Goal: Contribute content

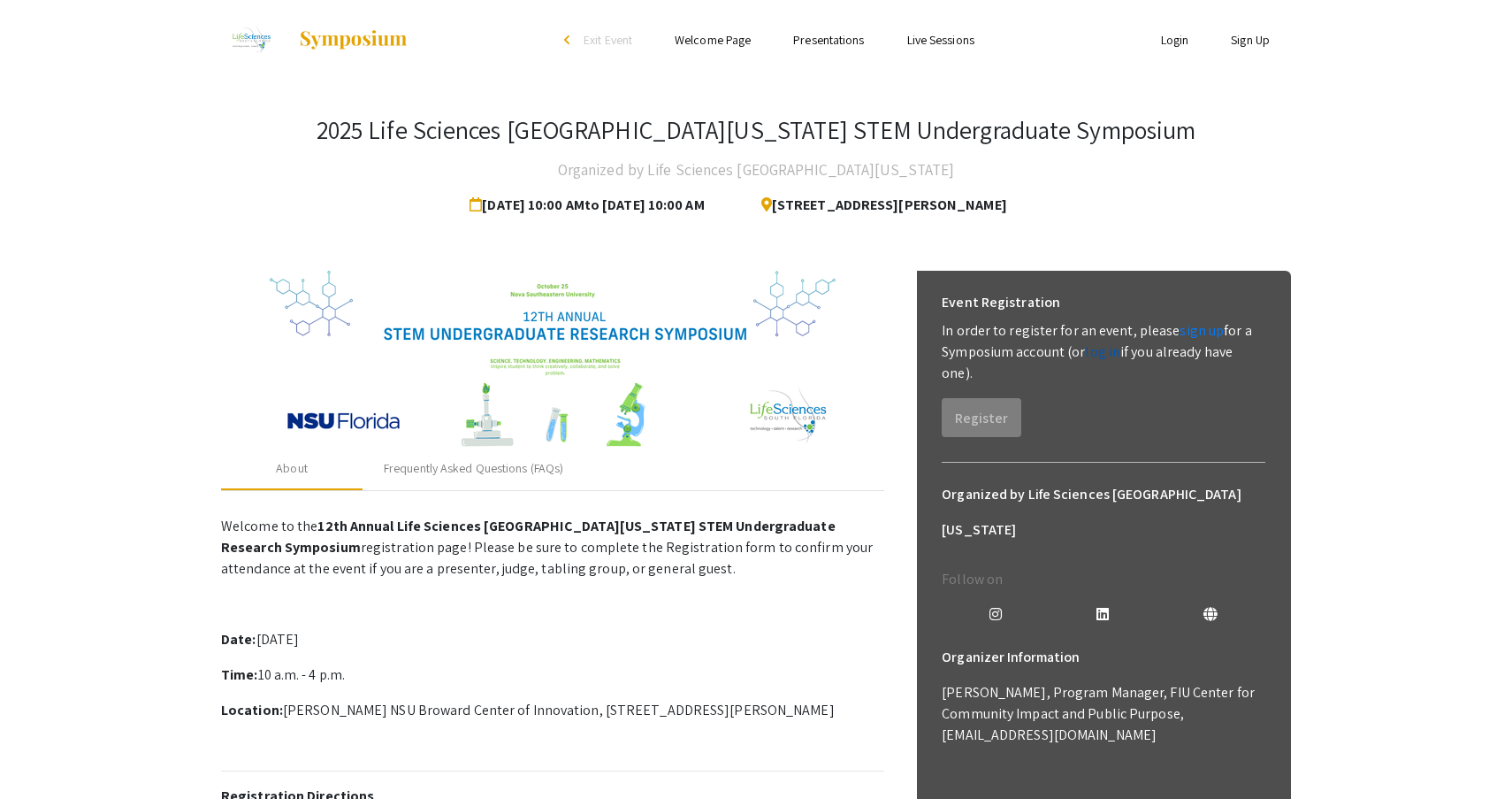
click at [1106, 354] on link "log in" at bounding box center [1102, 351] width 35 height 19
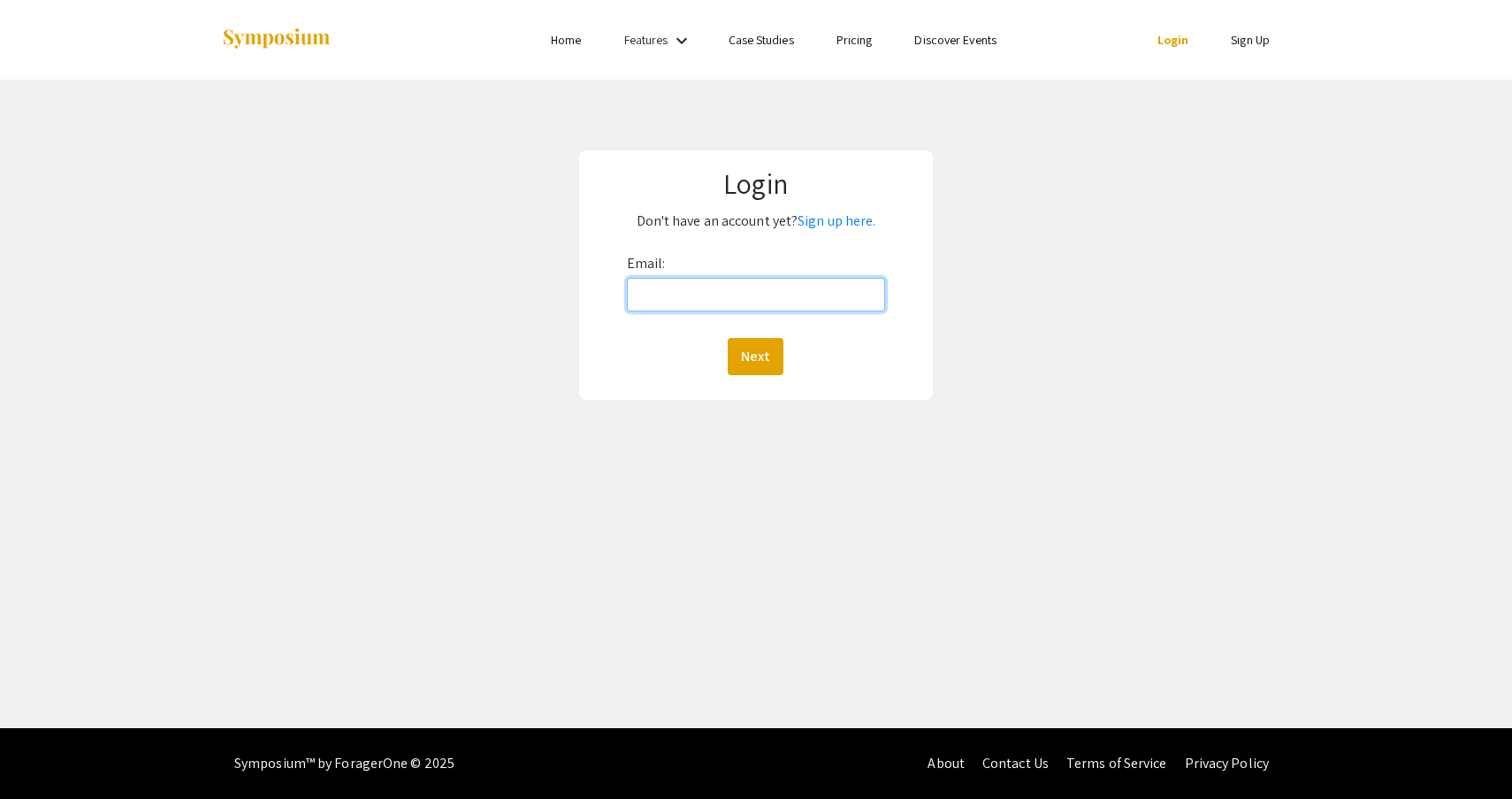
type input "[EMAIL_ADDRESS][DOMAIN_NAME]"
click at [756, 357] on button "Next" at bounding box center [756, 356] width 56 height 37
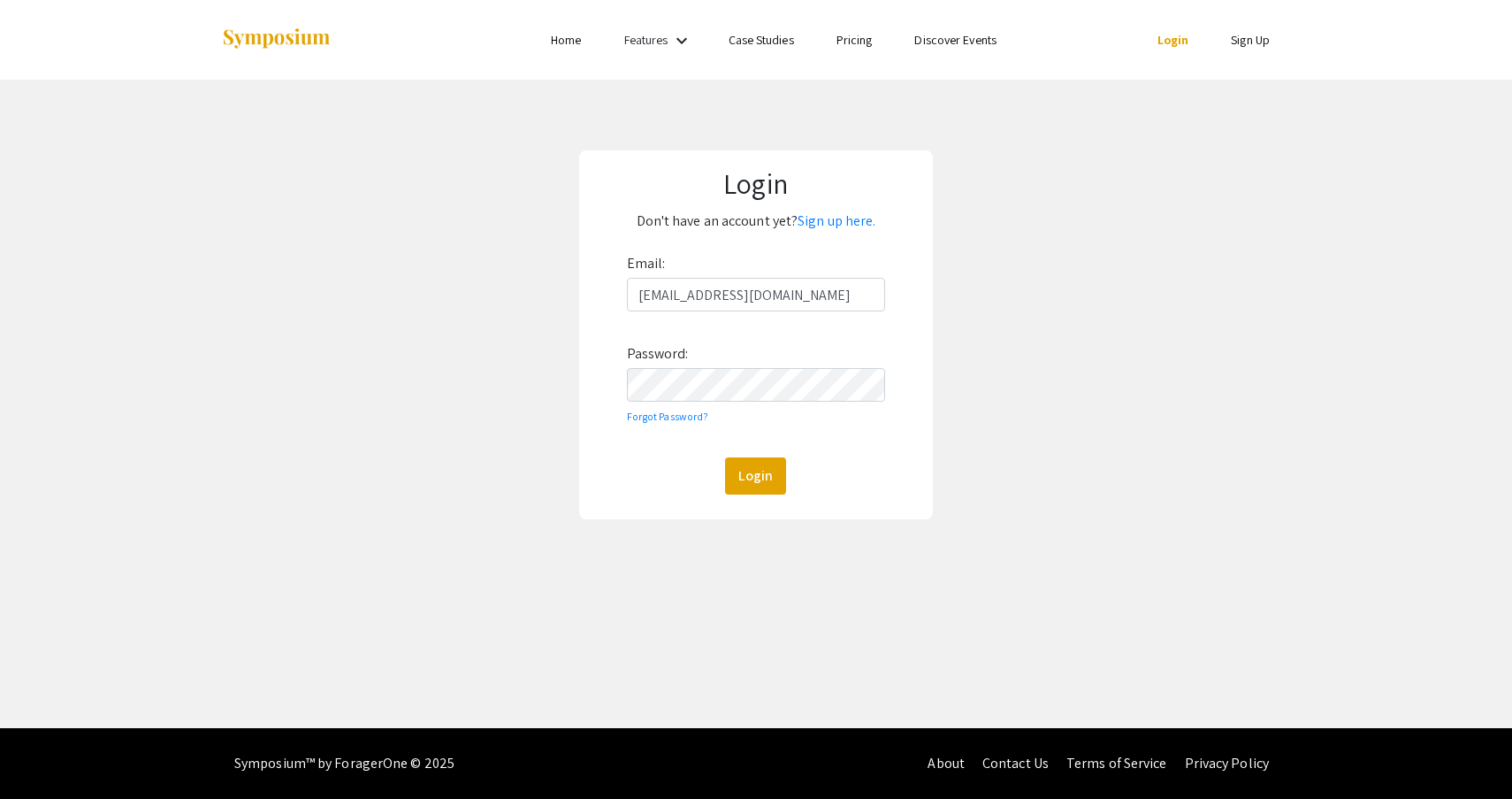
click at [756, 476] on button "Login" at bounding box center [756, 475] width 61 height 37
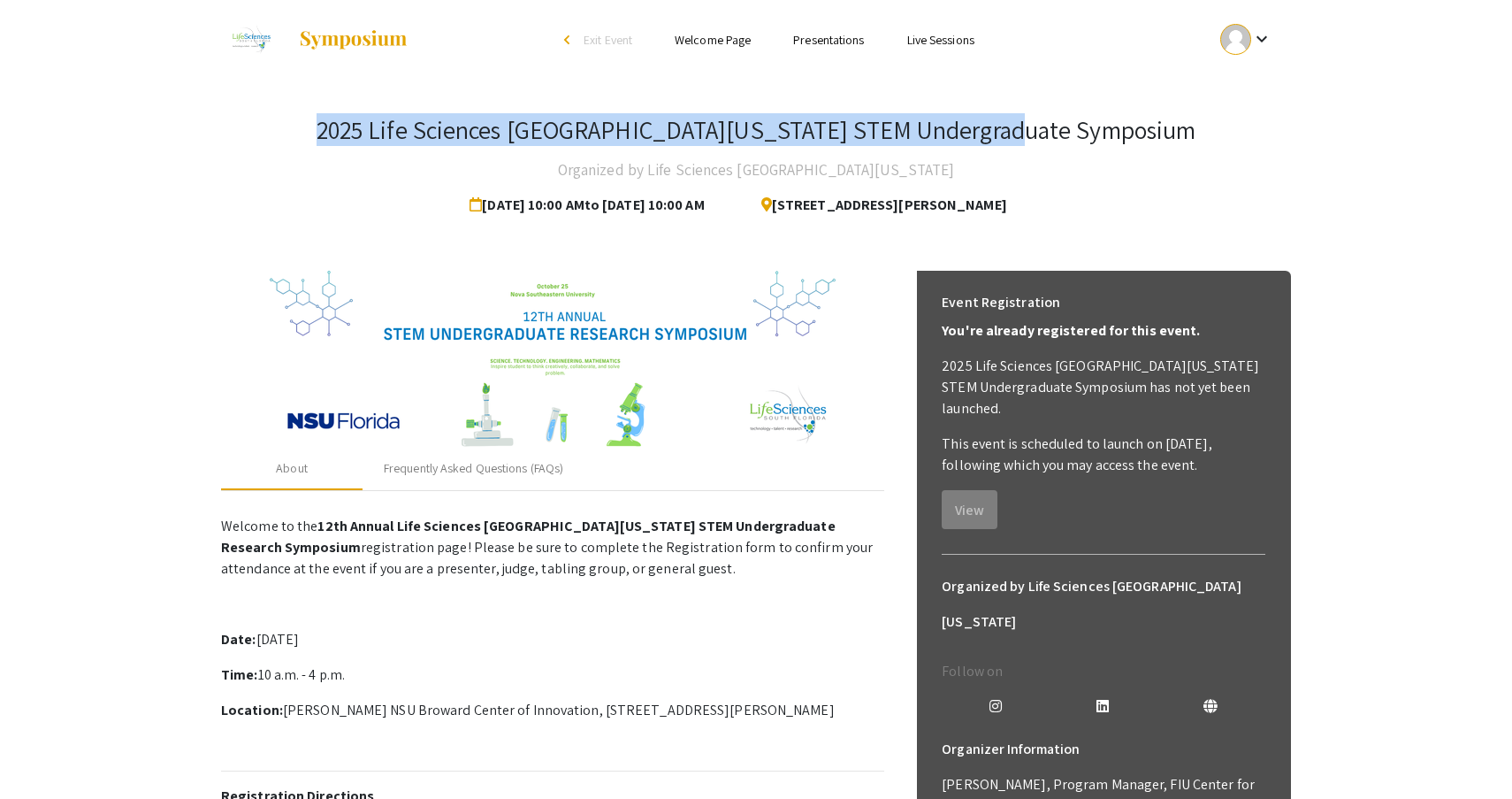
drag, startPoint x: 414, startPoint y: 128, endPoint x: 1161, endPoint y: 131, distance: 747.0
click at [1161, 131] on div "2025 Life Sciences [GEOGRAPHIC_DATA][US_STATE] STEM Undergraduate Symposium Org…" at bounding box center [756, 169] width 1070 height 108
copy h3 "2025 Life Sciences [GEOGRAPHIC_DATA][US_STATE] STEM Undergraduate Symposium"
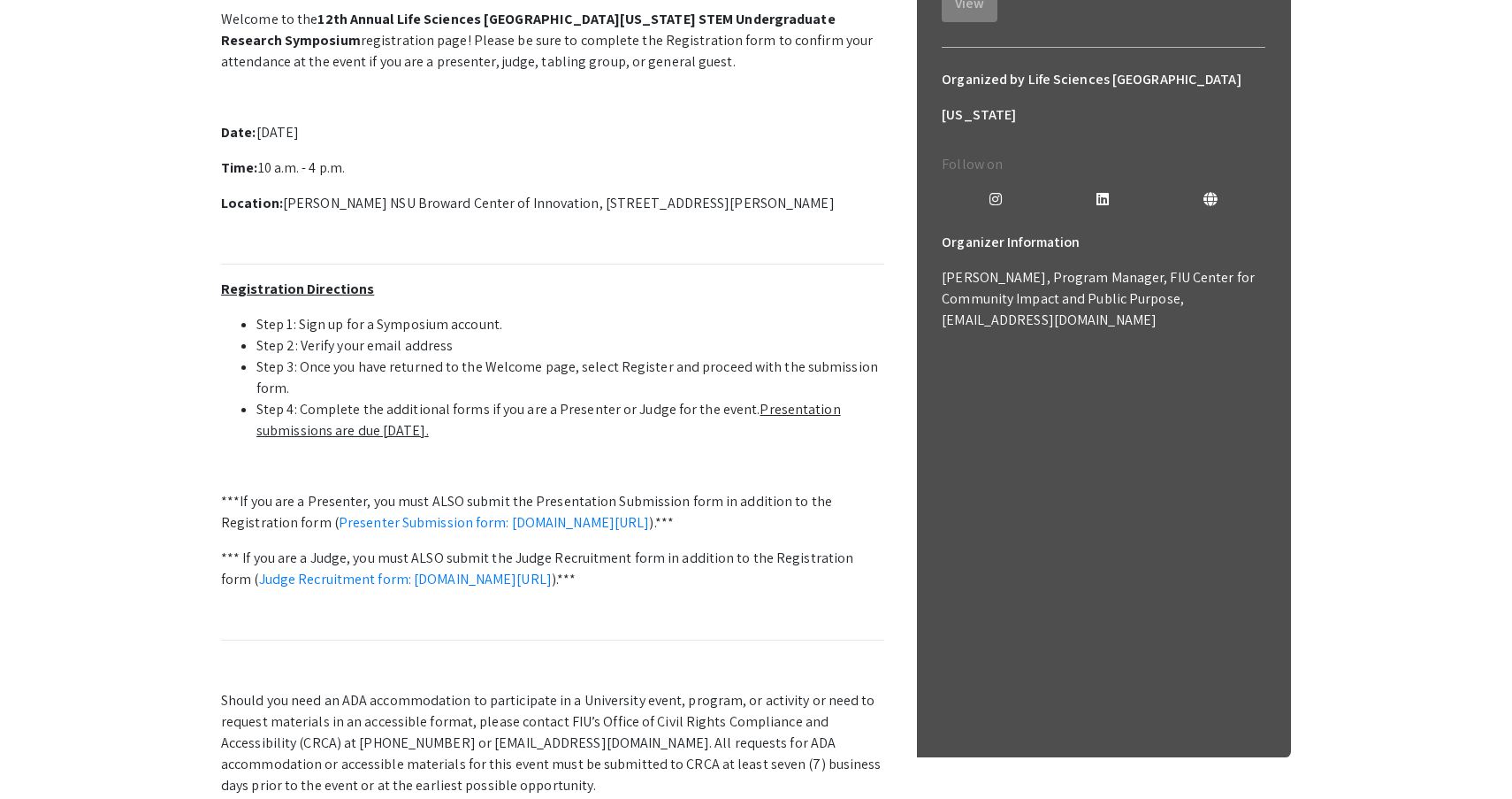
scroll to position [507, 0]
click at [836, 294] on p "Registration Directions" at bounding box center [552, 289] width 663 height 22
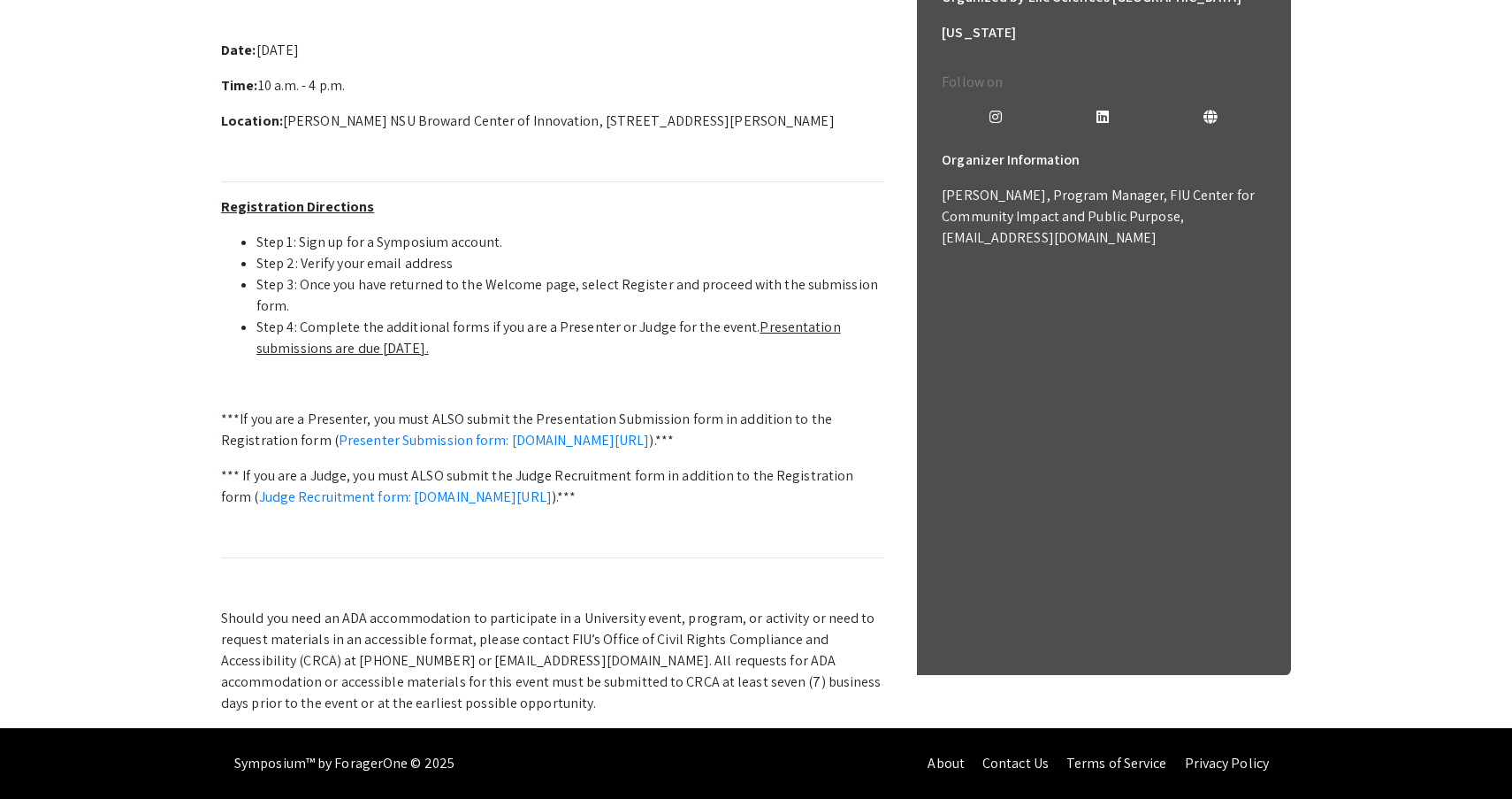
scroll to position [609, 0]
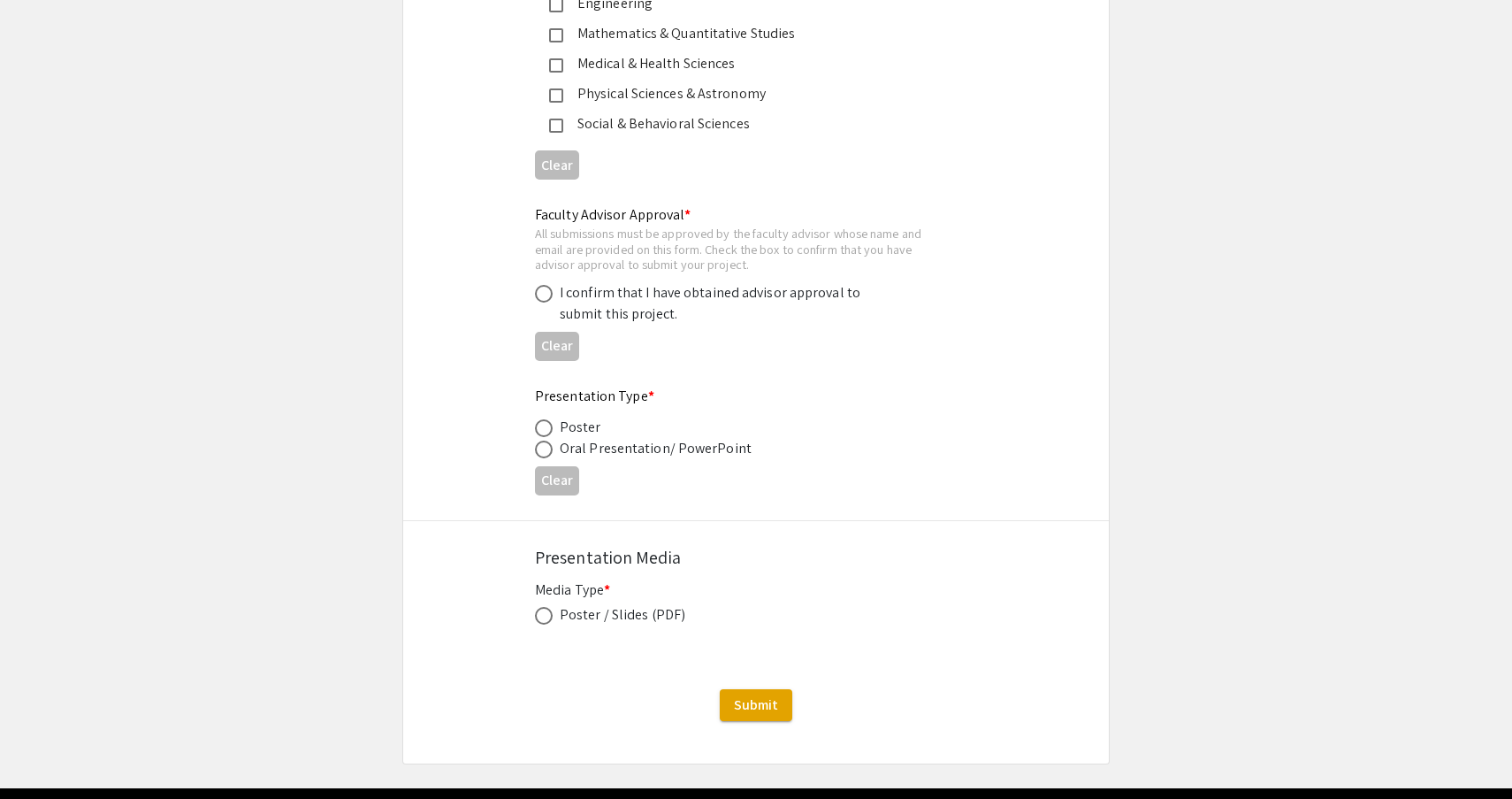
scroll to position [2528, 0]
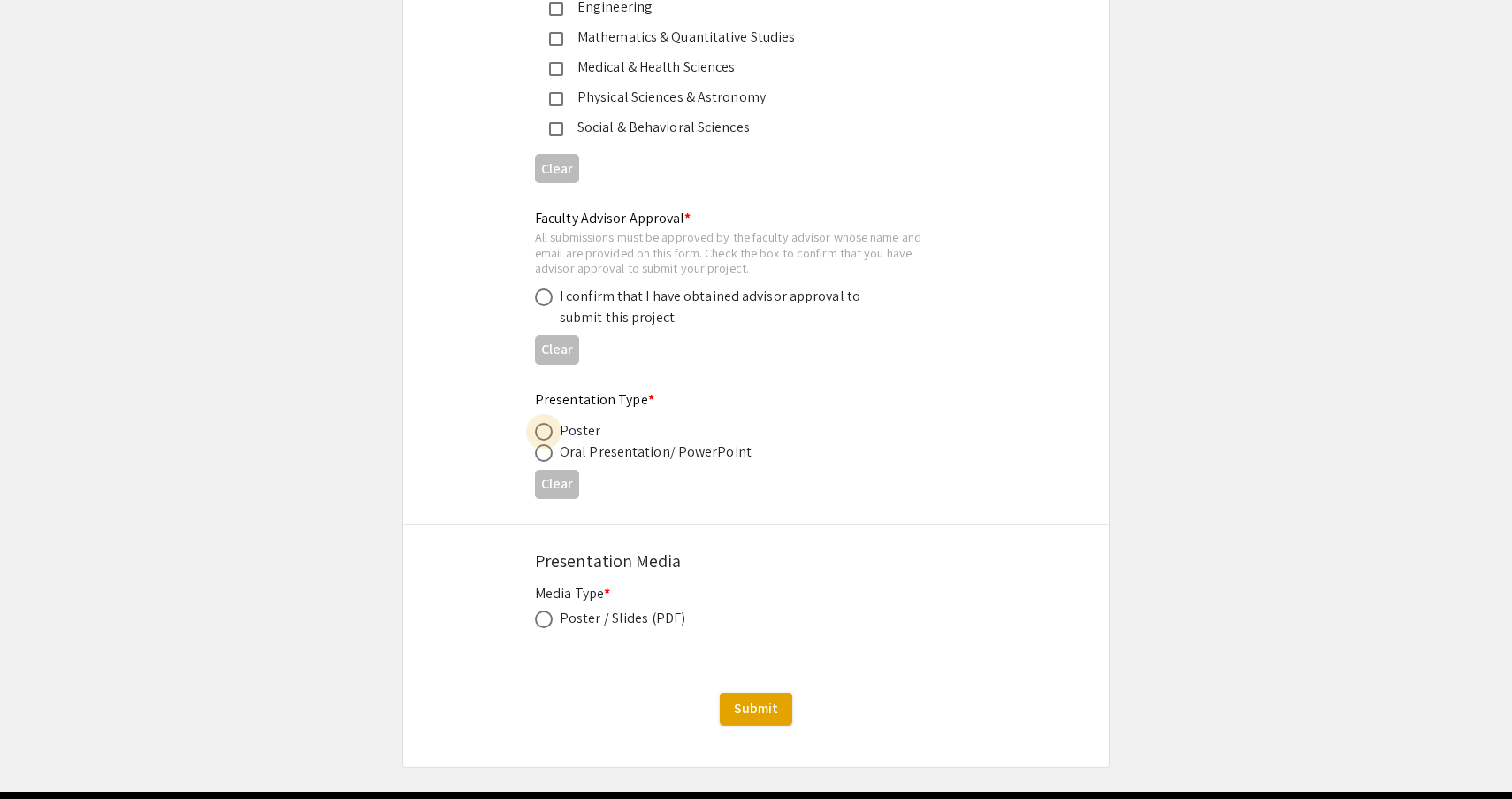
click at [541, 430] on span at bounding box center [544, 432] width 18 height 18
click at [541, 430] on input "radio" at bounding box center [544, 432] width 18 height 18
click at [541, 430] on span at bounding box center [544, 432] width 9 height 9
click at [541, 430] on input "radio" at bounding box center [544, 432] width 18 height 18
click at [554, 475] on button "Clear" at bounding box center [557, 484] width 44 height 29
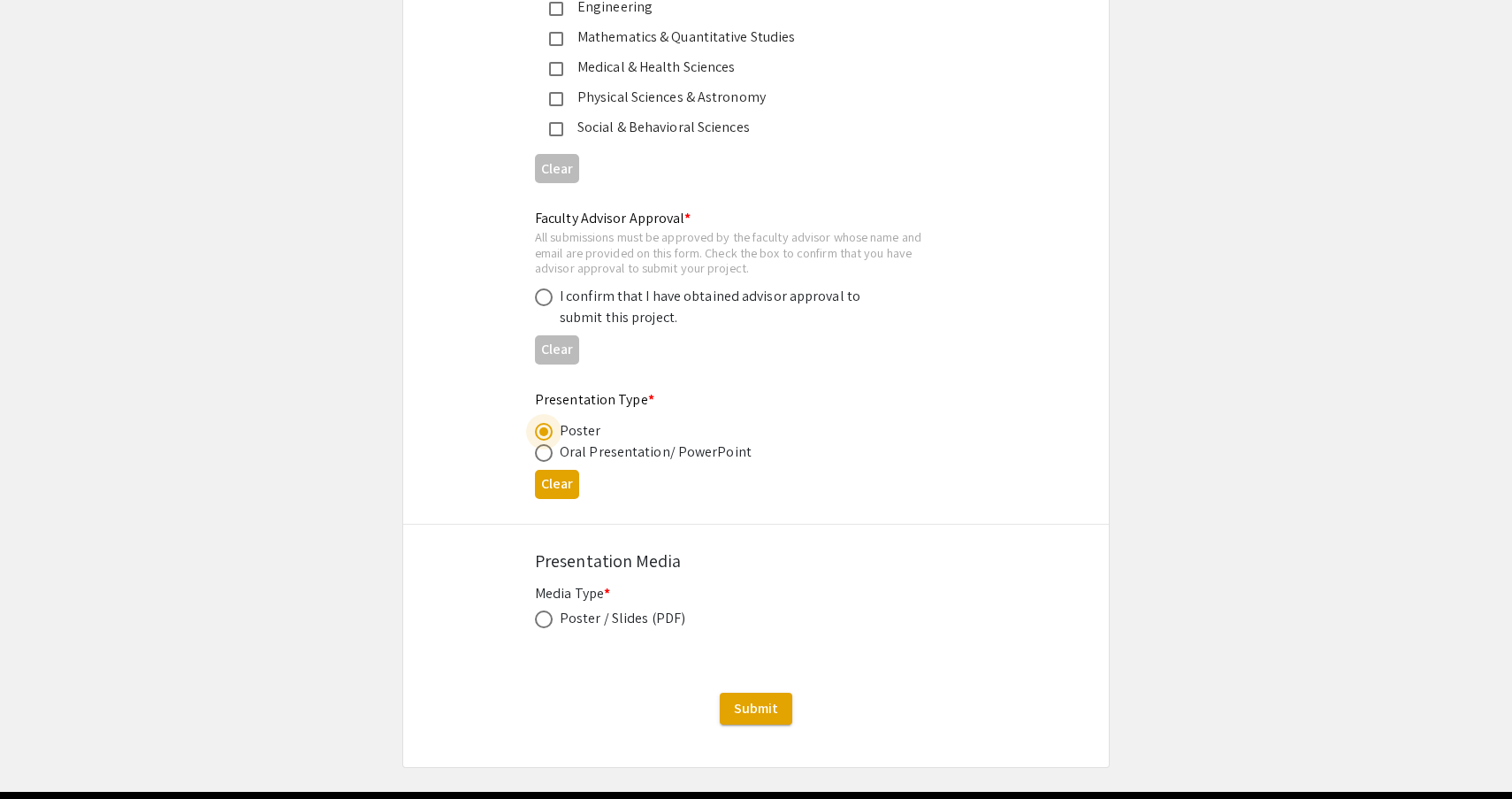
radio input "false"
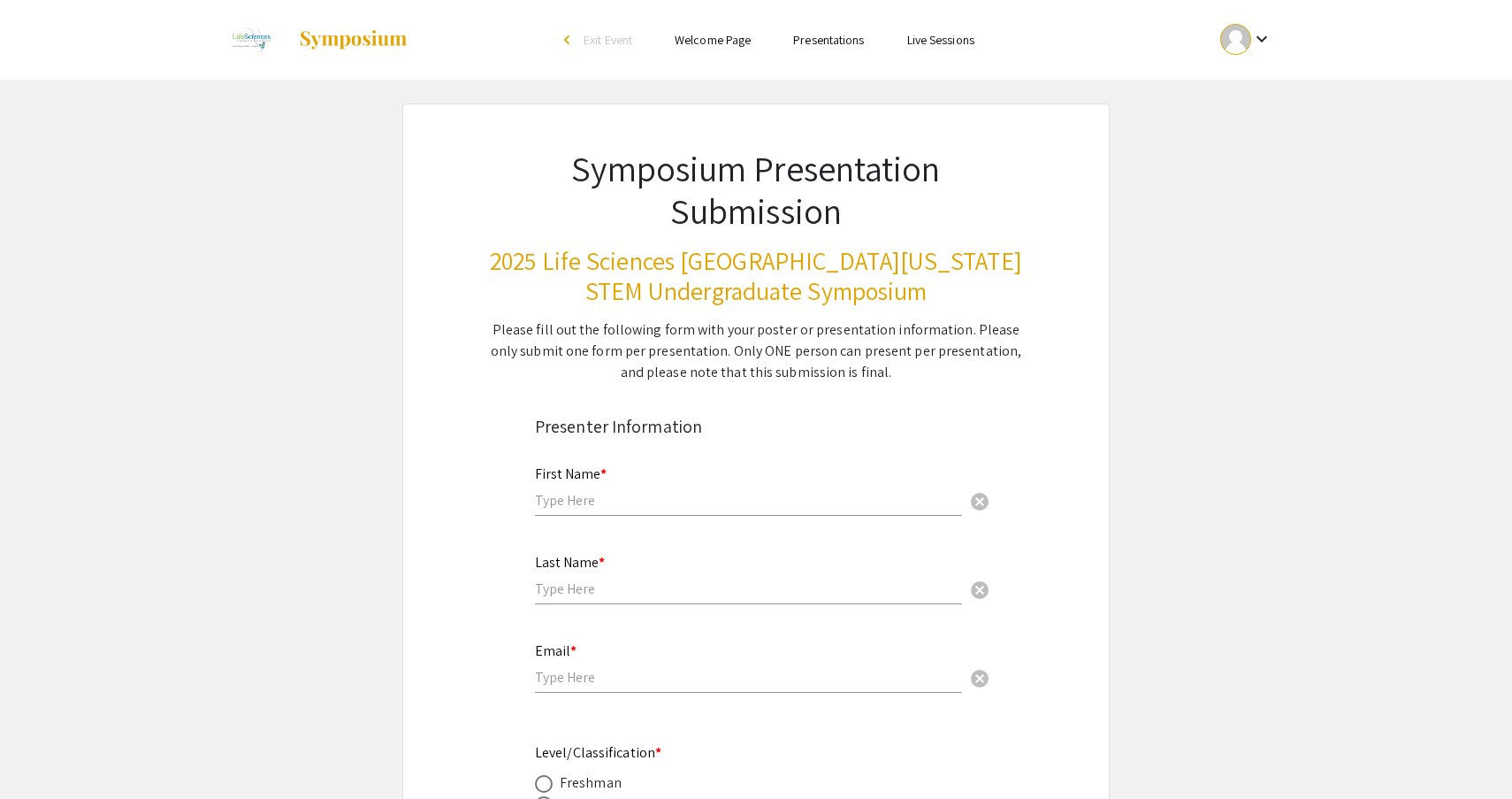
scroll to position [0, 0]
click at [894, 0] on ul "Skip navigation arrow_back_ios Exit Event Welcome Page Presentations Live Sessi…" at bounding box center [756, 40] width 353 height 79
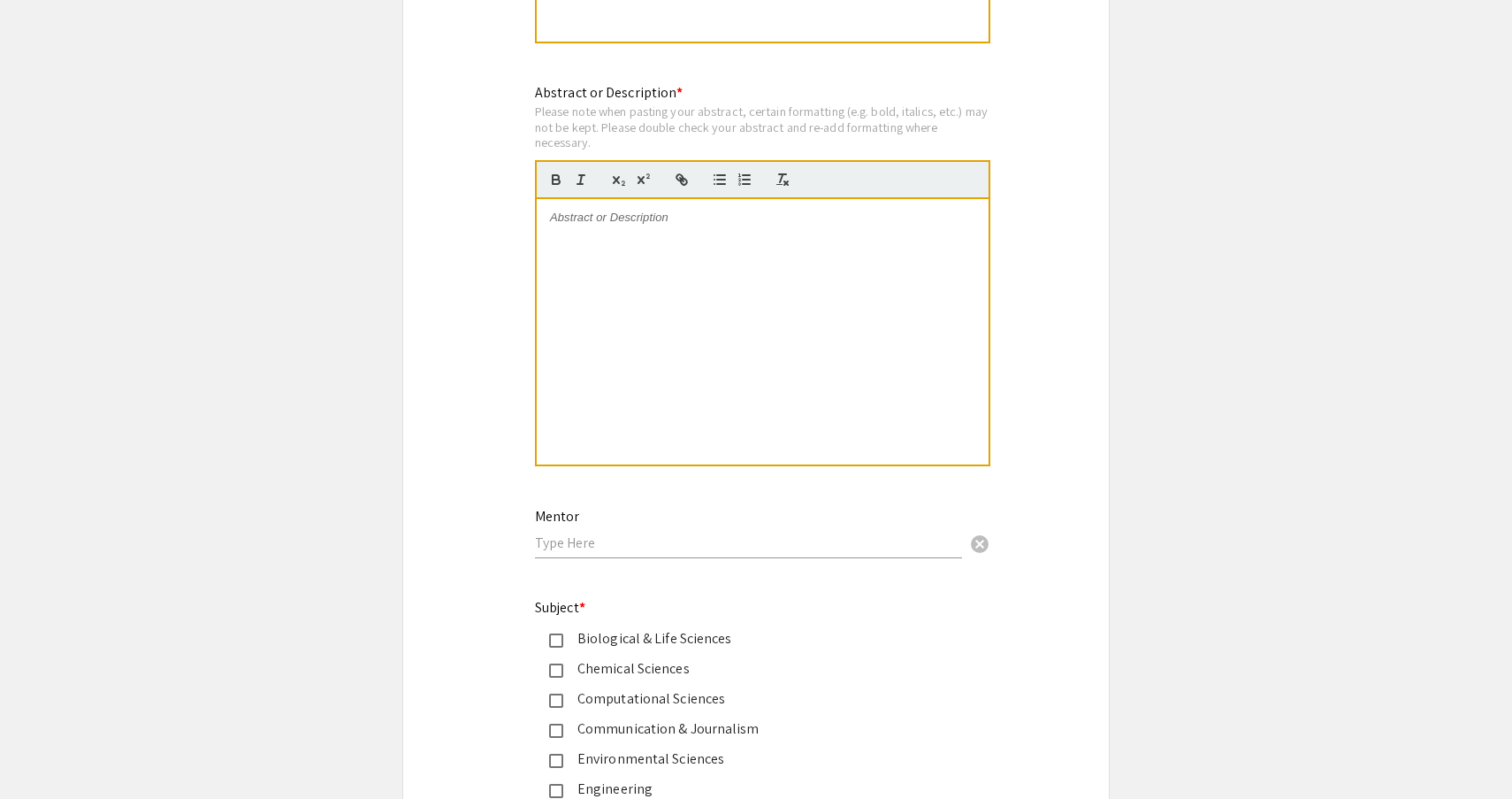
scroll to position [1751, 0]
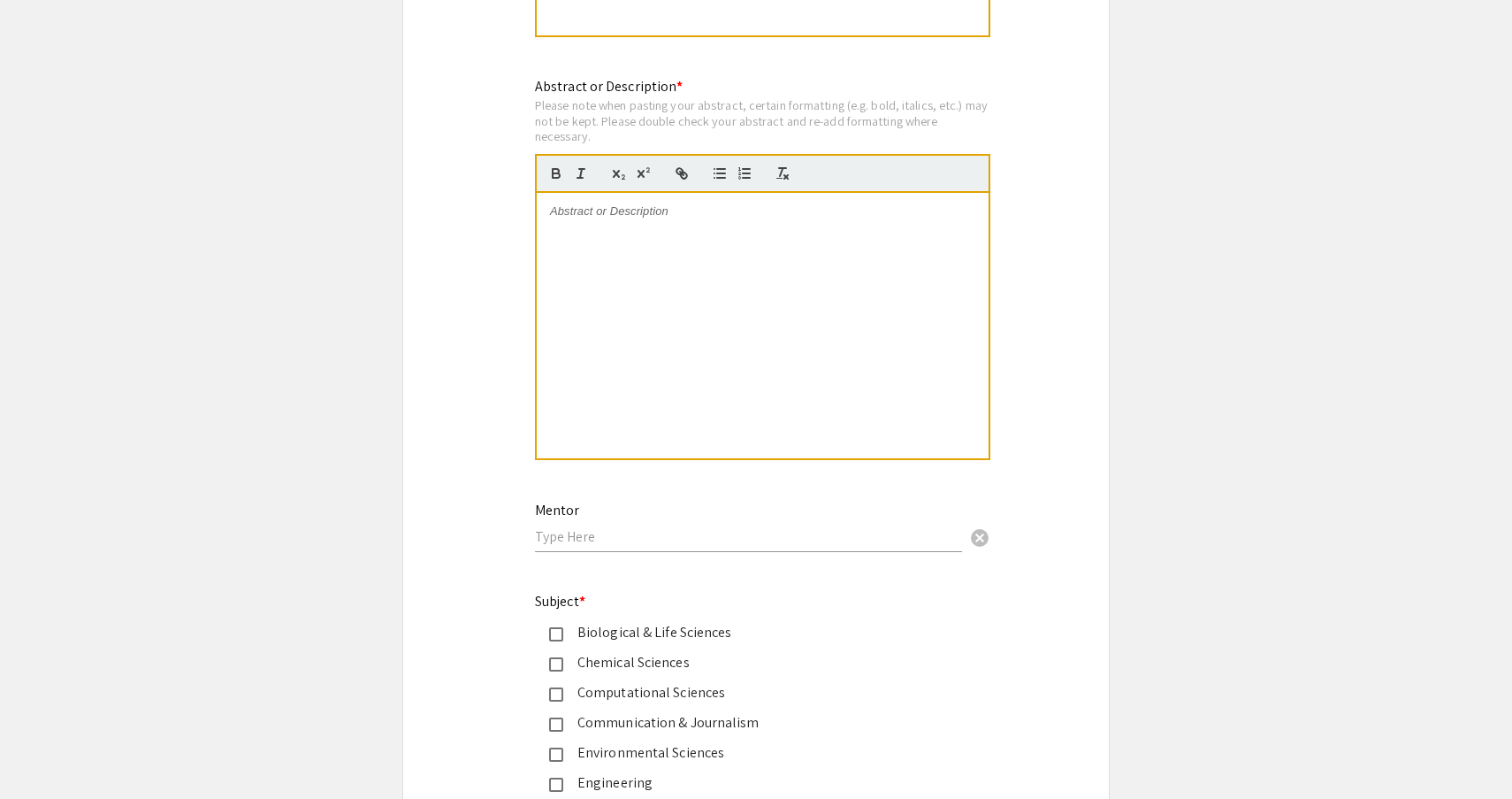
click at [705, 200] on div at bounding box center [763, 326] width 452 height 265
drag, startPoint x: 670, startPoint y: 201, endPoint x: 587, endPoint y: 205, distance: 83.1
click at [587, 205] on div at bounding box center [763, 326] width 452 height 265
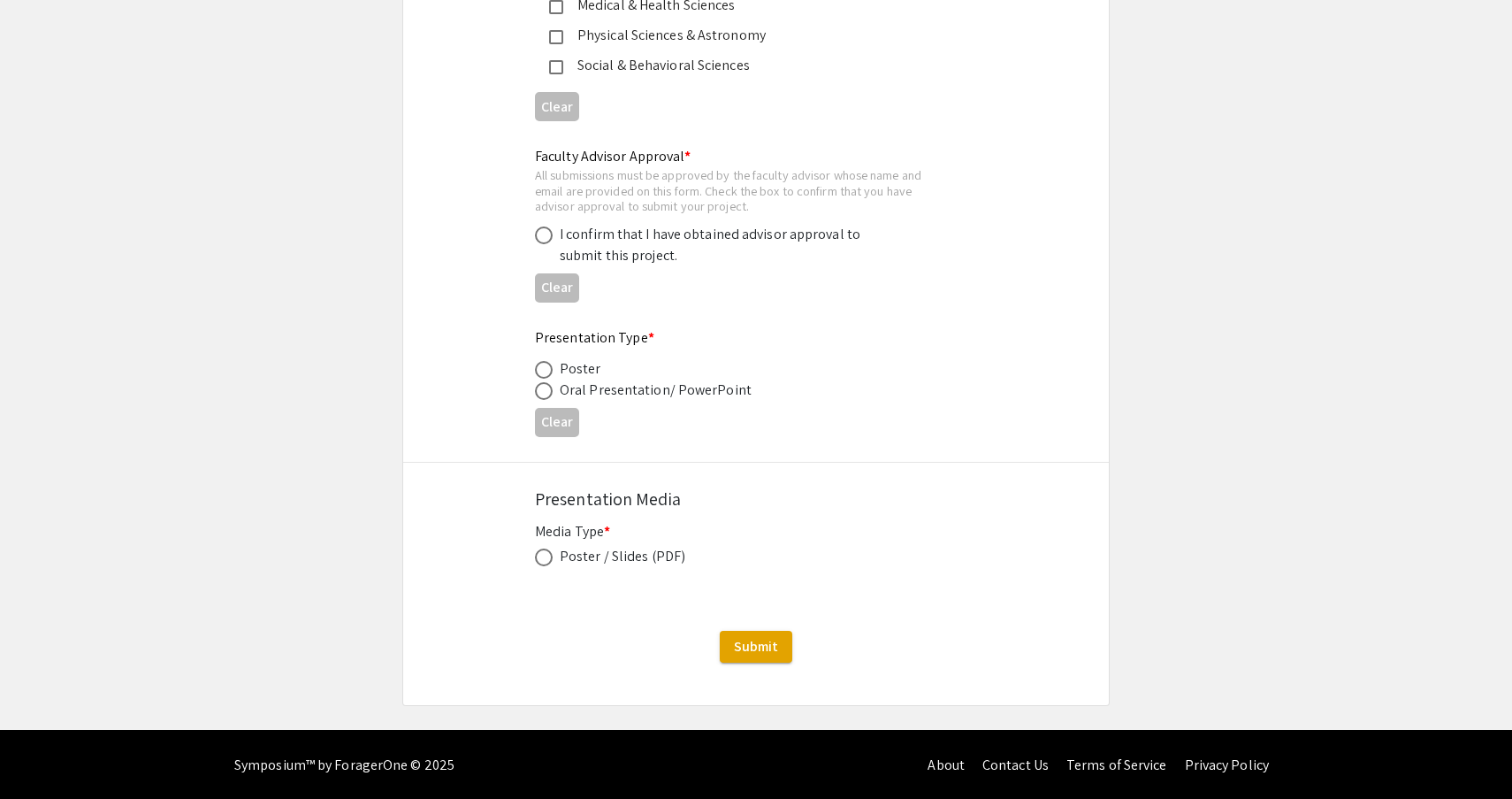
scroll to position [2588, 0]
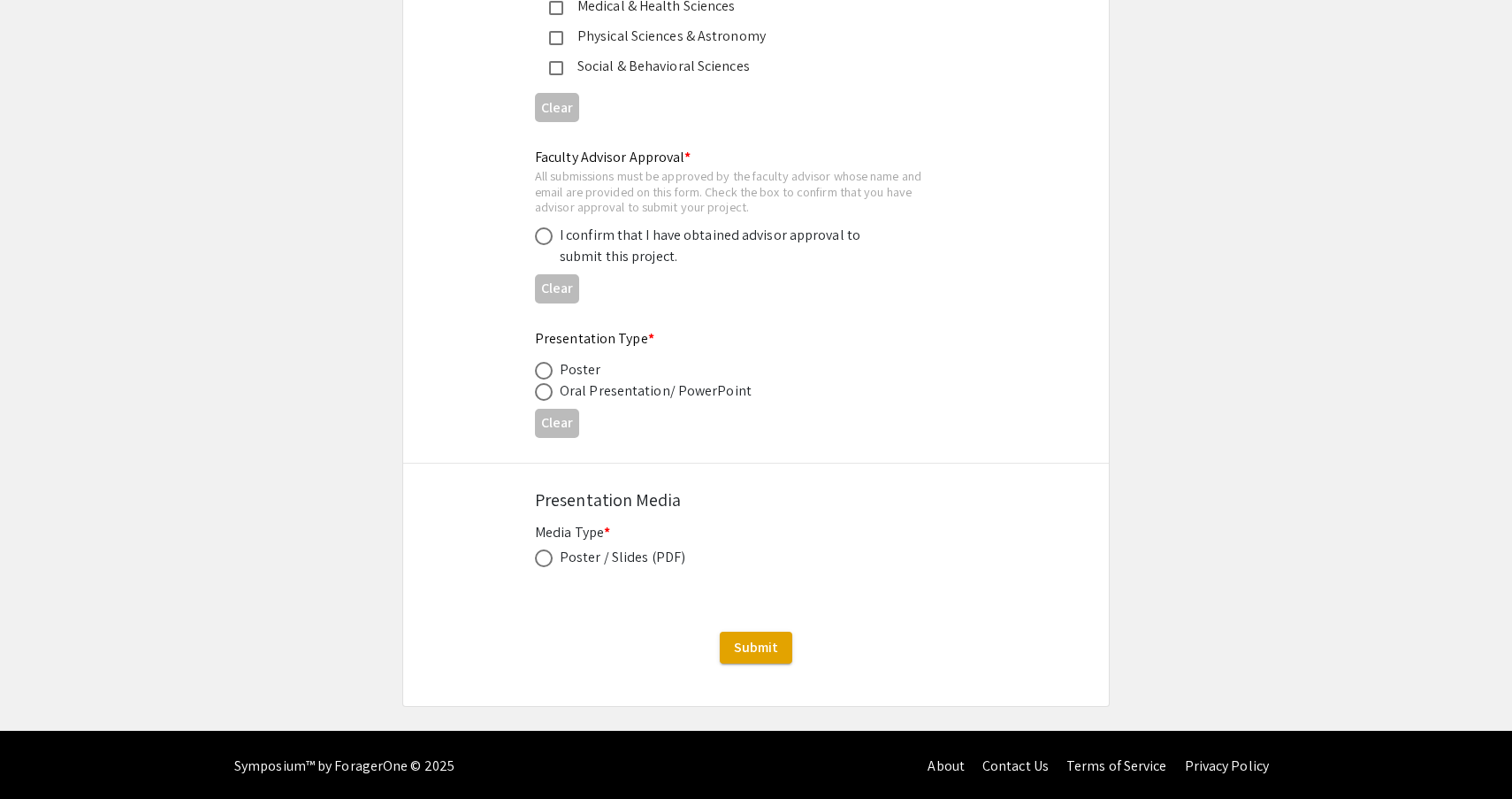
click at [542, 554] on span at bounding box center [544, 558] width 18 height 18
click at [542, 554] on input "radio" at bounding box center [544, 558] width 18 height 18
radio input "true"
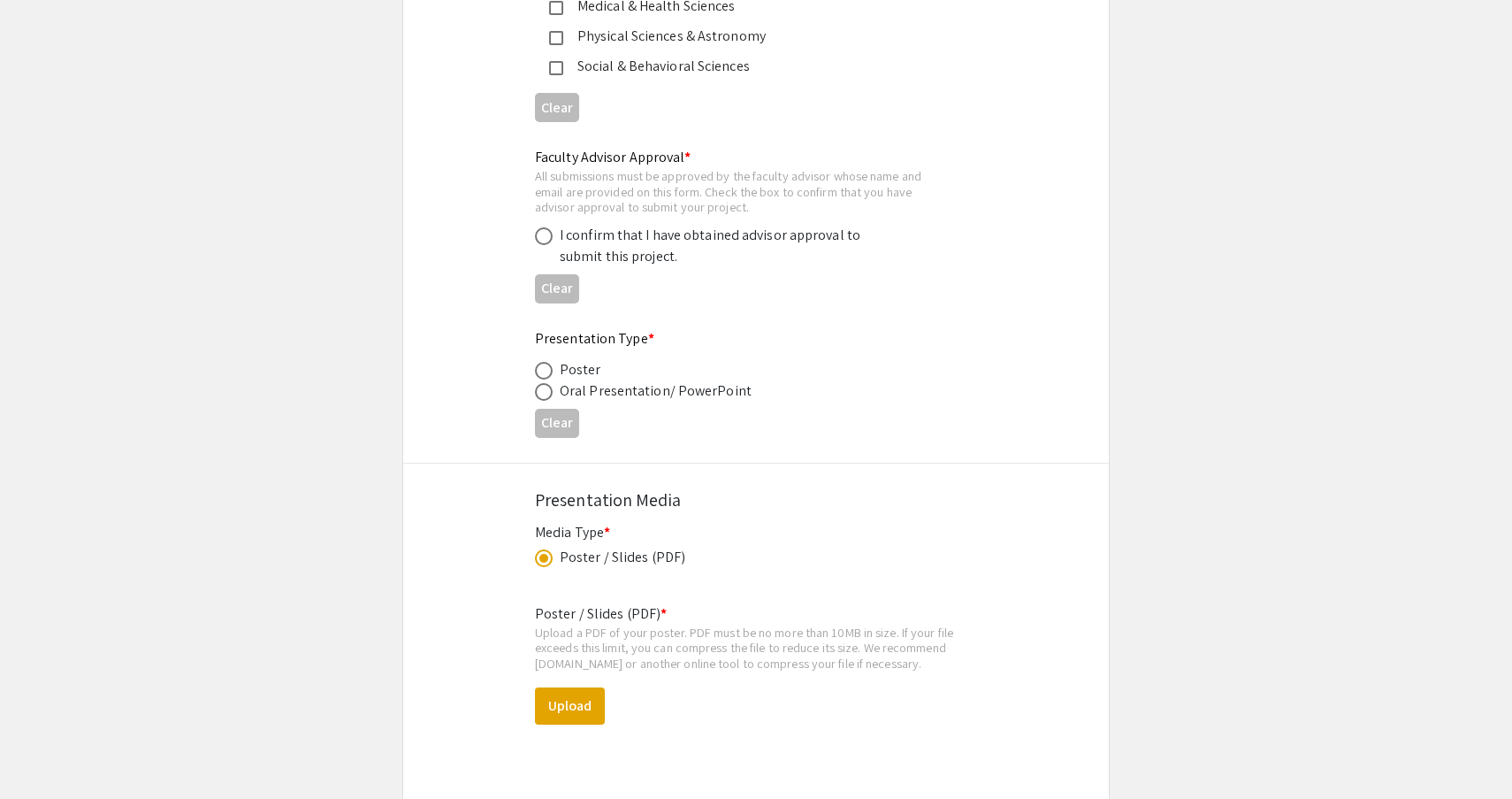
click at [542, 554] on span at bounding box center [544, 558] width 9 height 9
click at [542, 554] on input "radio" at bounding box center [544, 558] width 18 height 18
click at [544, 363] on span at bounding box center [544, 371] width 18 height 18
click at [544, 363] on input "radio" at bounding box center [544, 371] width 18 height 18
click at [542, 367] on span at bounding box center [544, 371] width 9 height 9
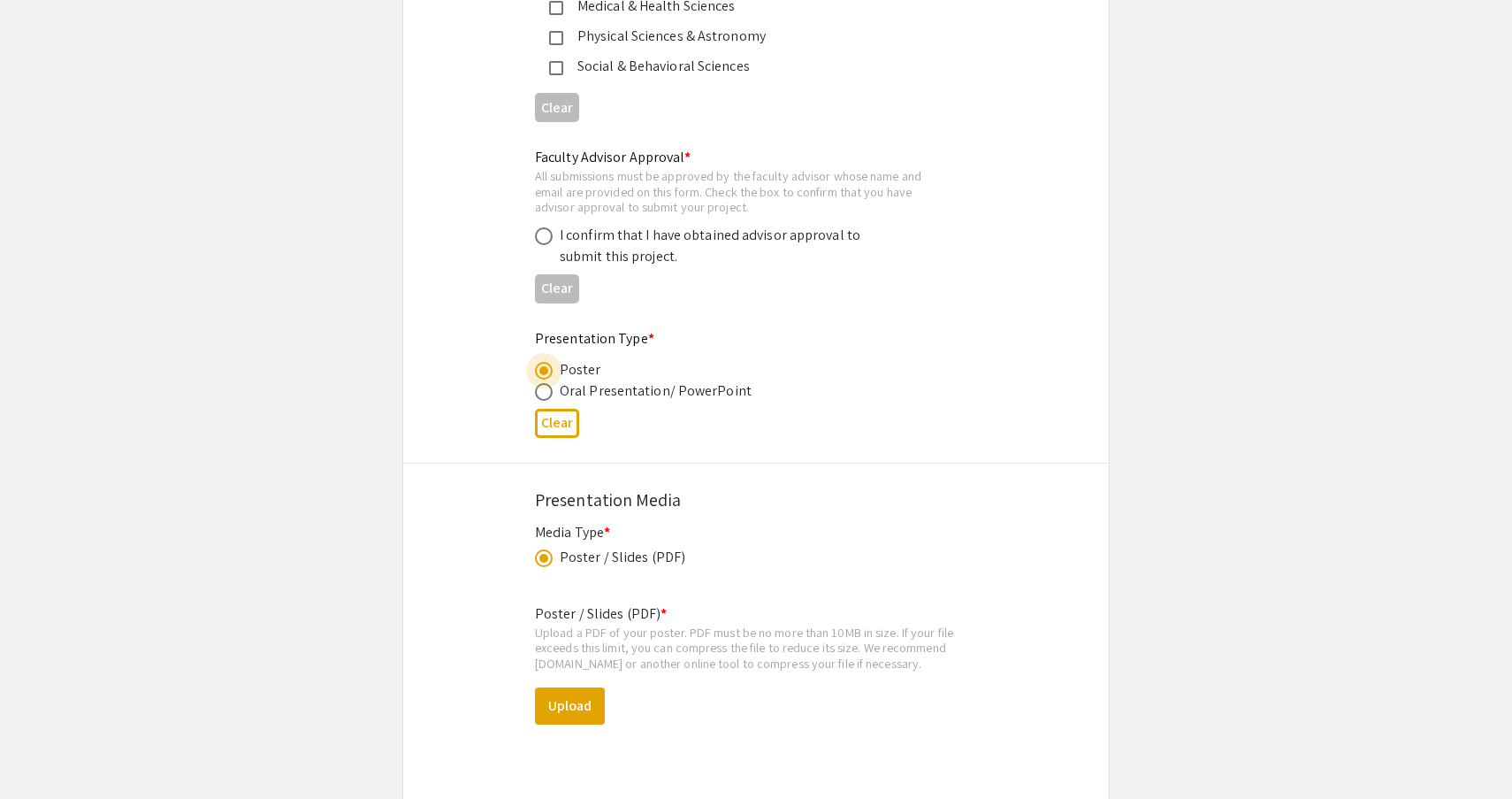
click at [542, 366] on input "radio" at bounding box center [544, 371] width 18 height 18
click at [544, 423] on button "Clear" at bounding box center [557, 423] width 44 height 29
radio input "false"
click at [547, 553] on span at bounding box center [544, 558] width 9 height 9
click at [547, 553] on input "radio" at bounding box center [544, 558] width 18 height 18
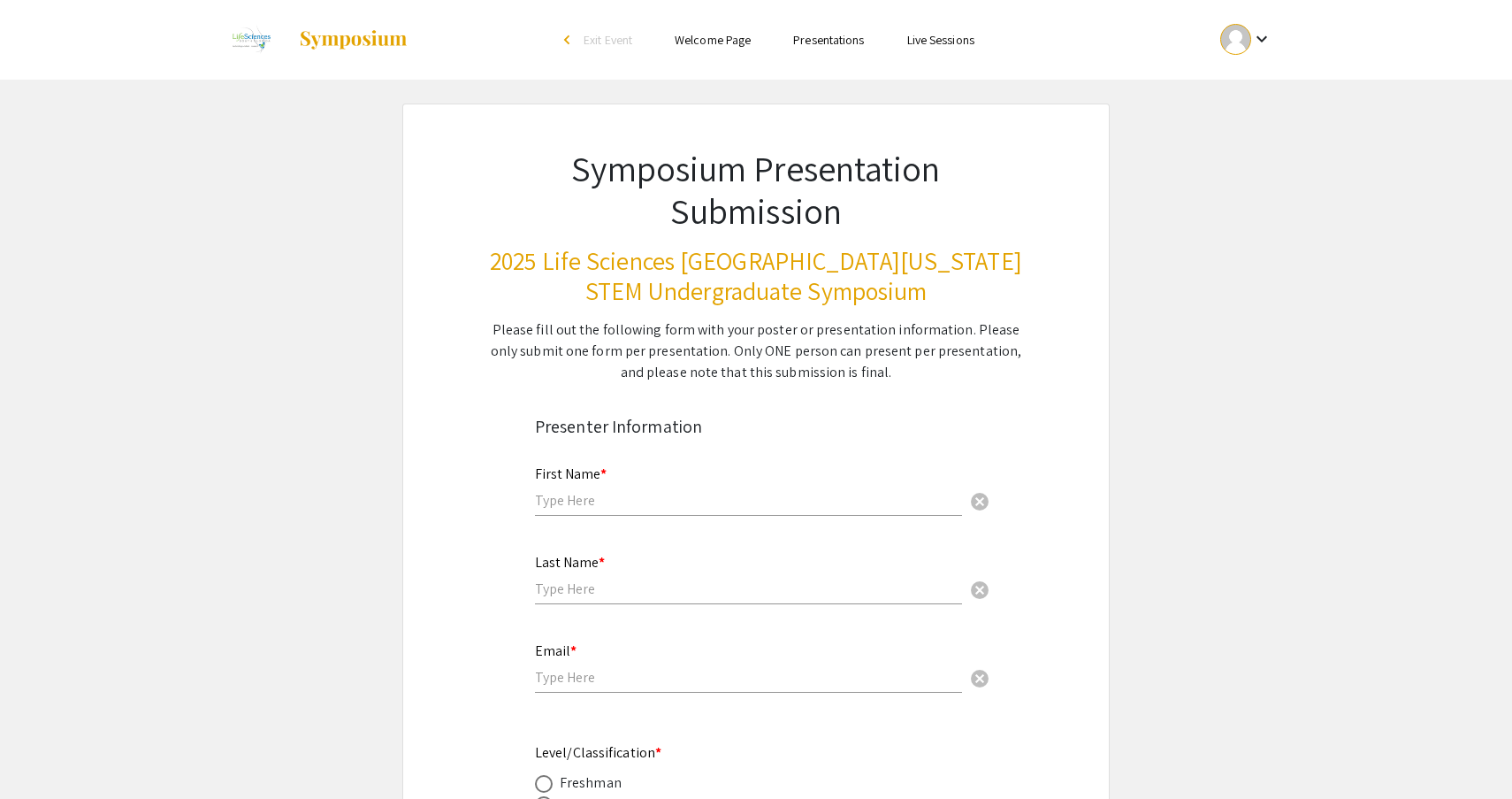
scroll to position [0, 0]
